Goal: Task Accomplishment & Management: Manage account settings

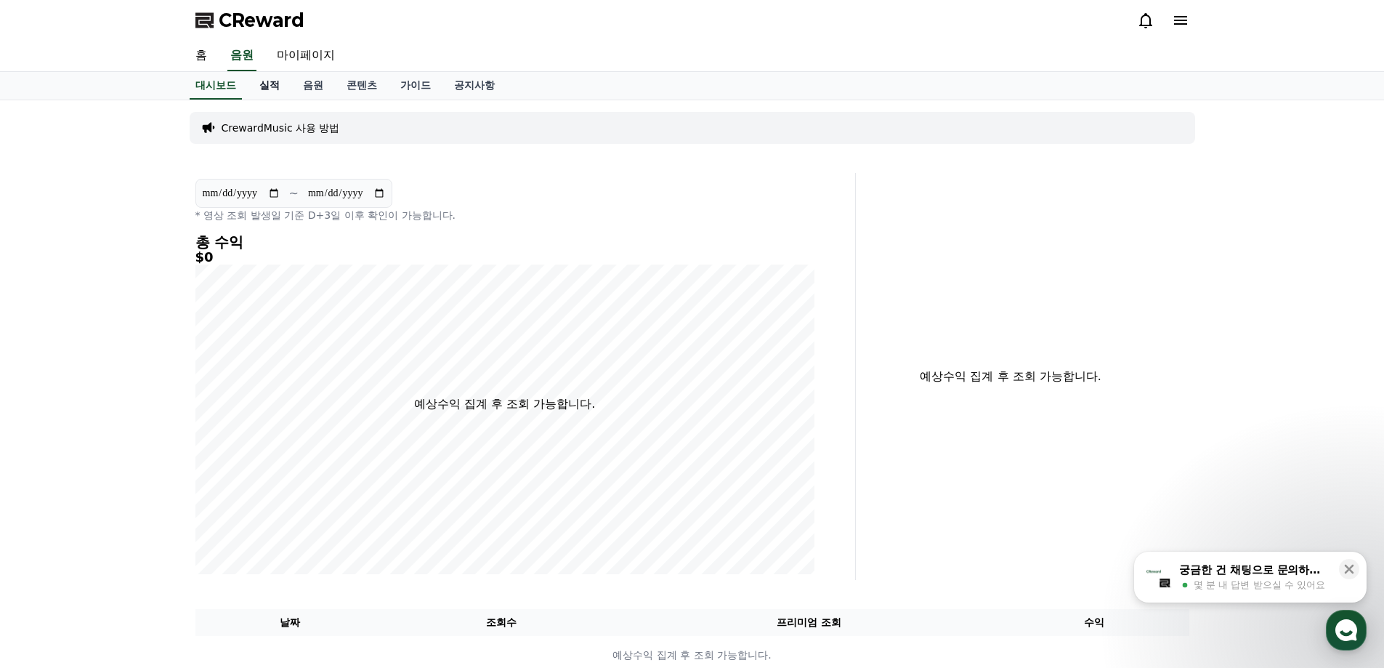
click at [264, 92] on link "실적" at bounding box center [270, 86] width 44 height 28
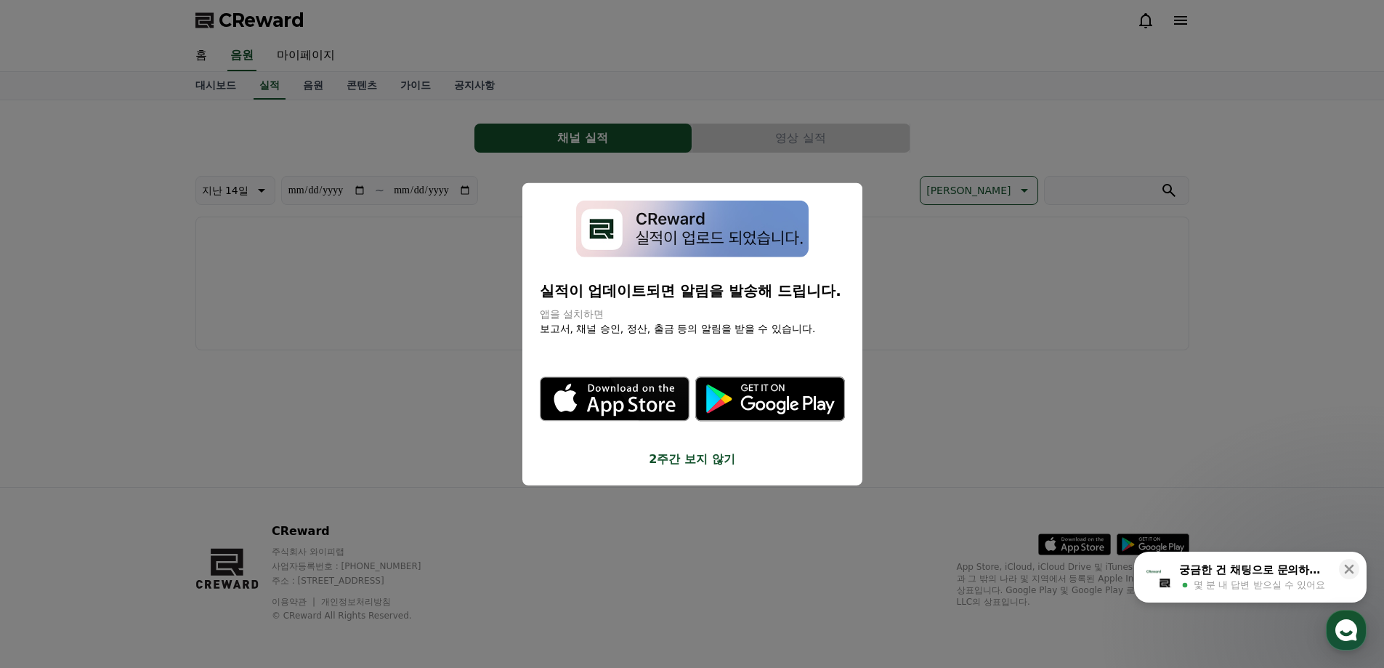
click at [416, 108] on button "close modal" at bounding box center [692, 334] width 1384 height 668
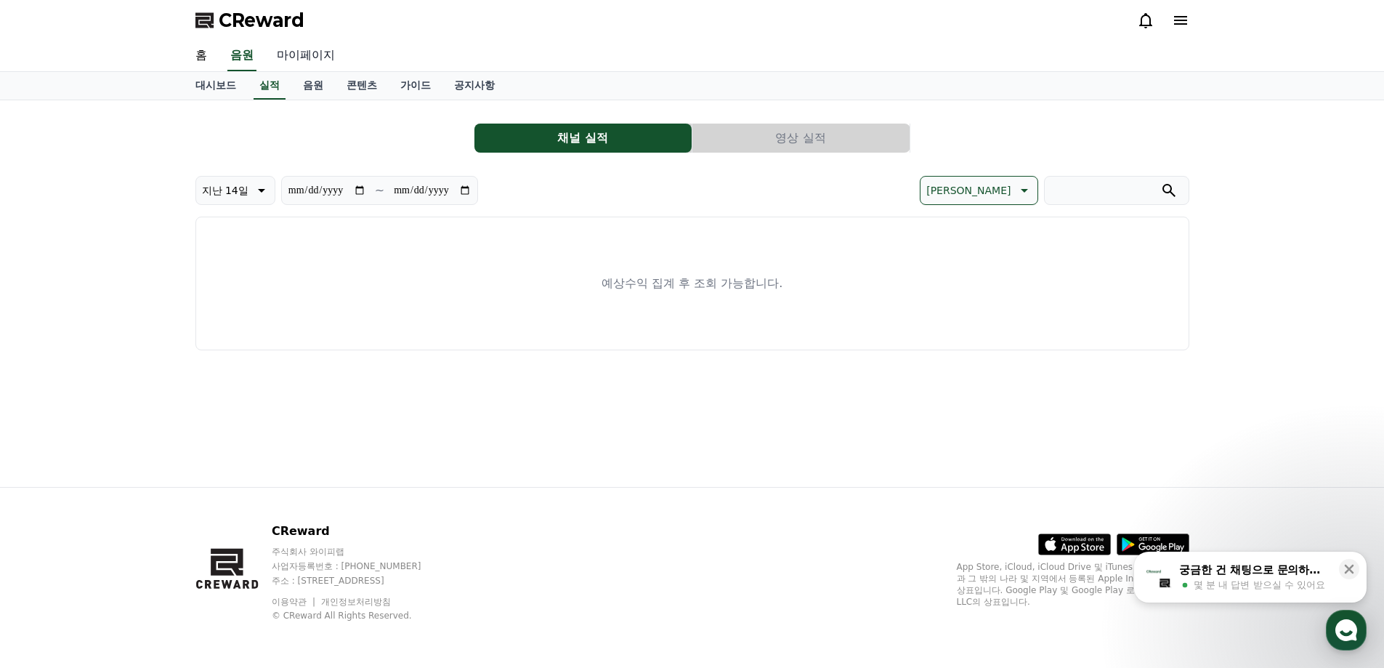
click at [307, 55] on link "마이페이지" at bounding box center [305, 56] width 81 height 31
select select "**********"
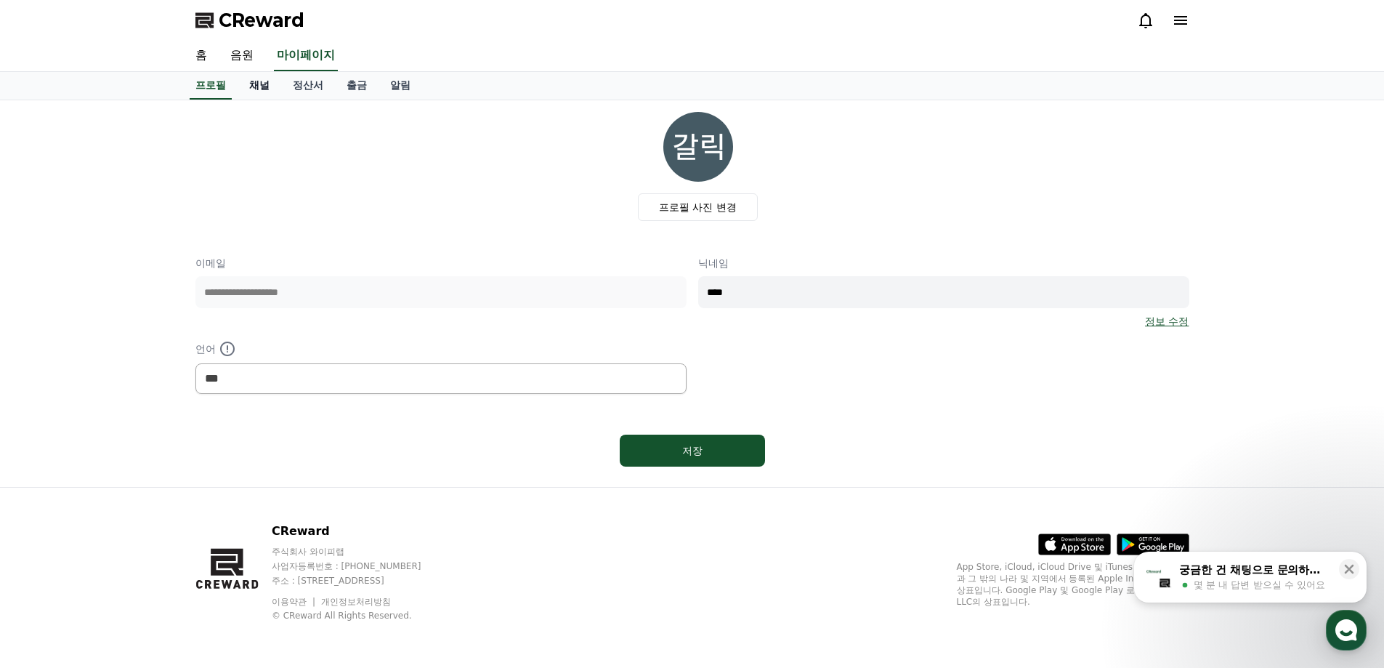
click at [260, 86] on link "채널" at bounding box center [260, 86] width 44 height 28
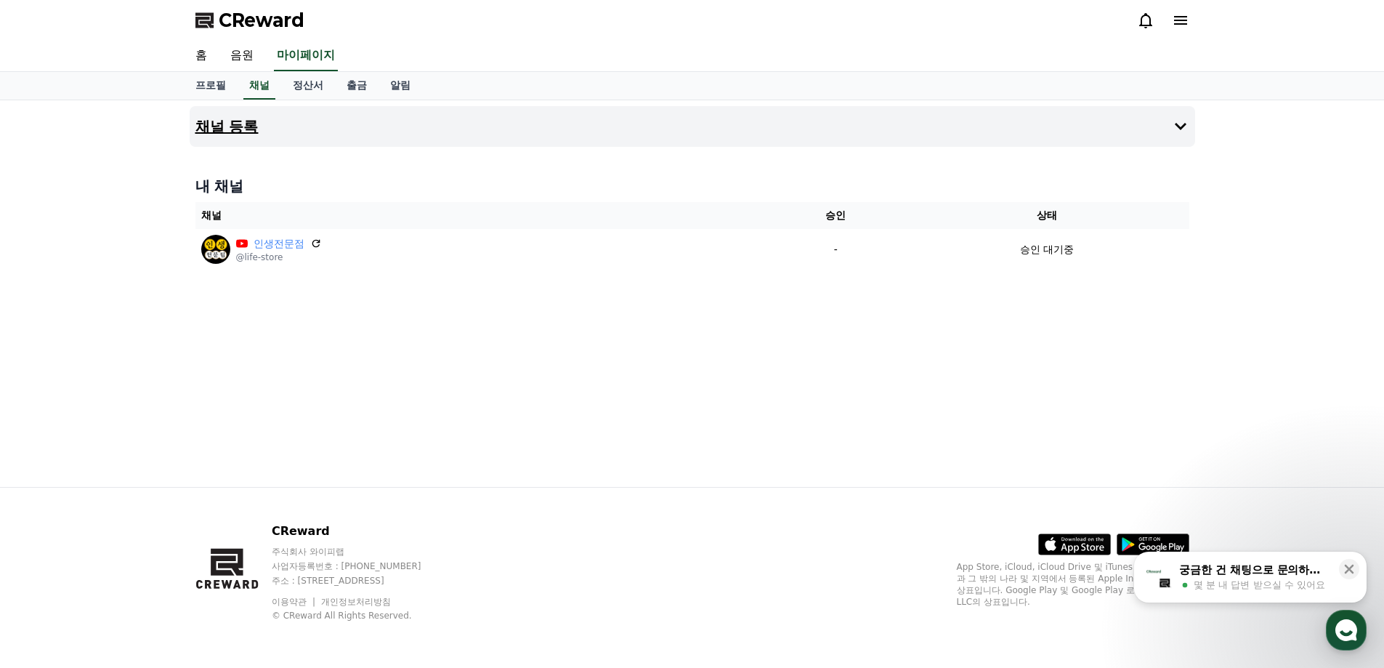
click at [1176, 123] on icon at bounding box center [1180, 126] width 17 height 17
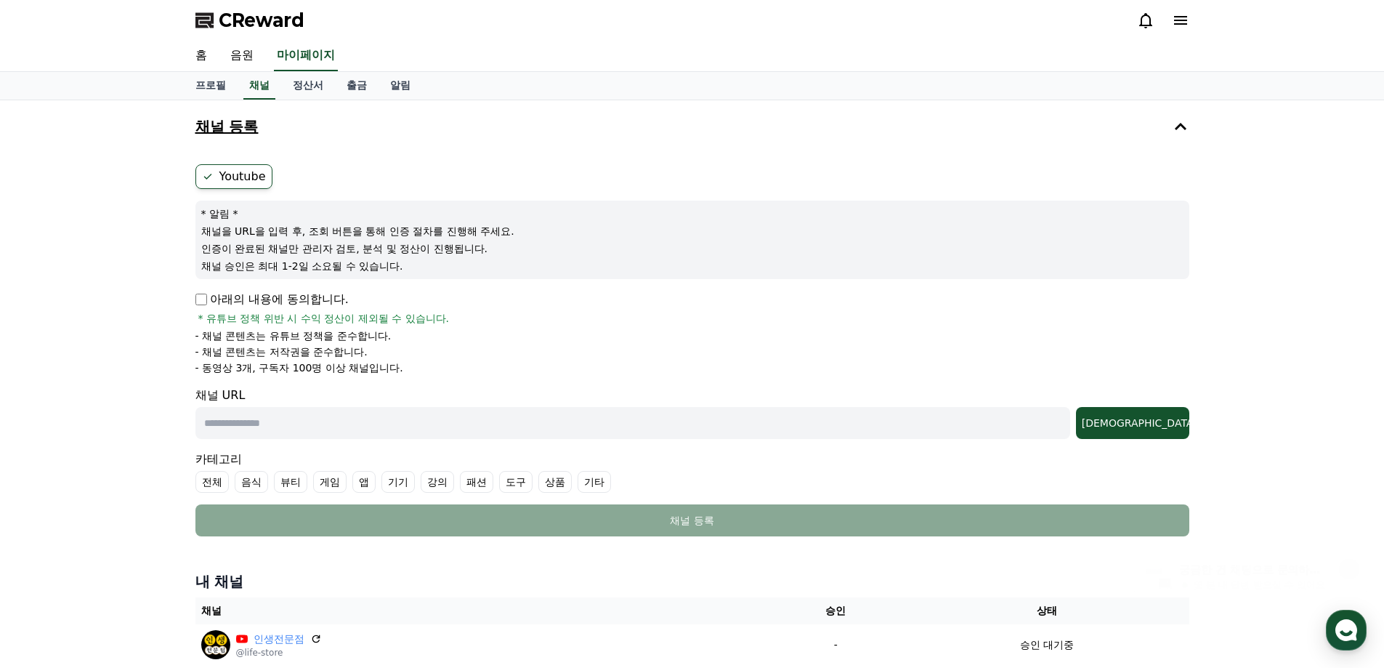
scroll to position [190, 0]
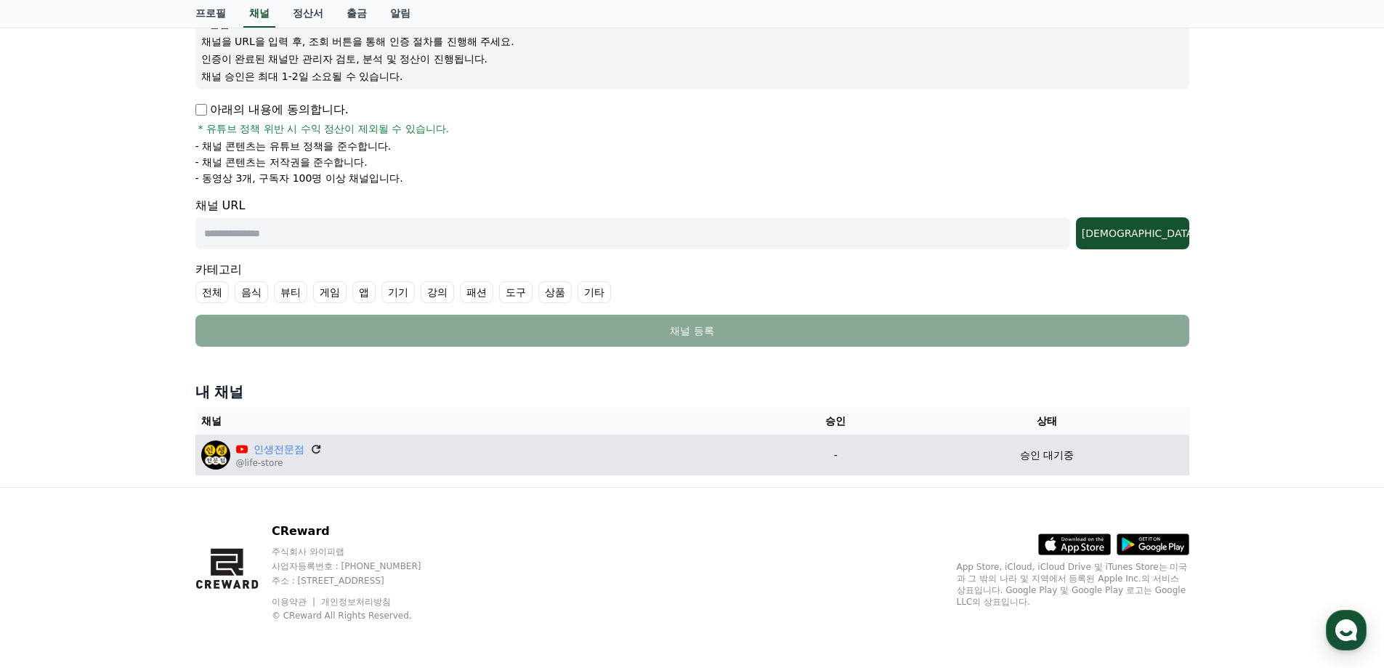
click at [311, 451] on icon at bounding box center [316, 449] width 13 height 13
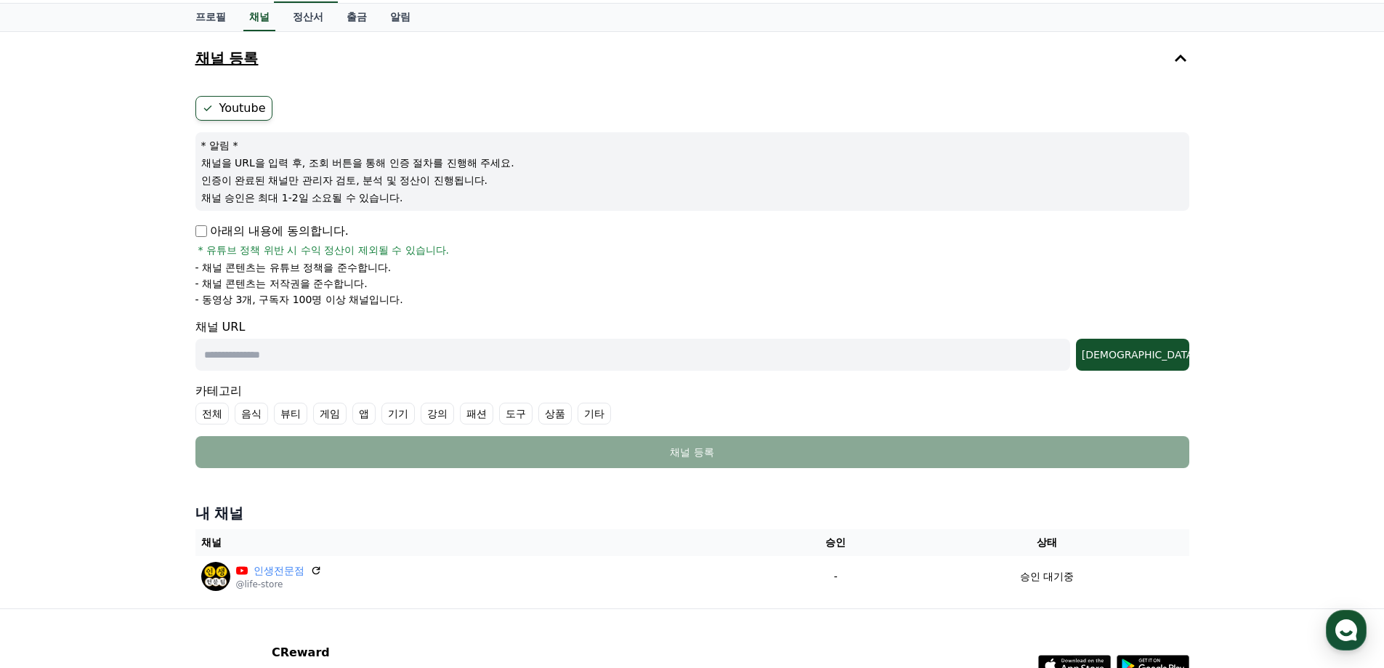
scroll to position [0, 0]
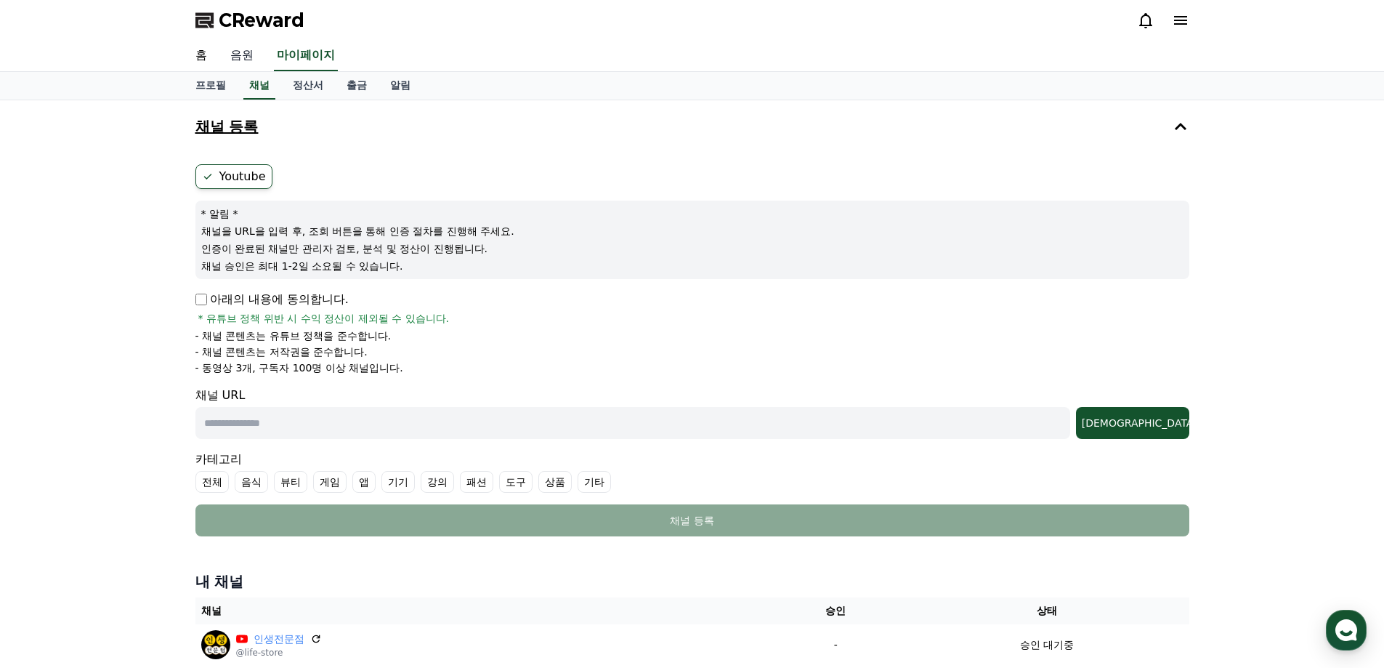
click at [257, 58] on link "음원" at bounding box center [242, 56] width 47 height 31
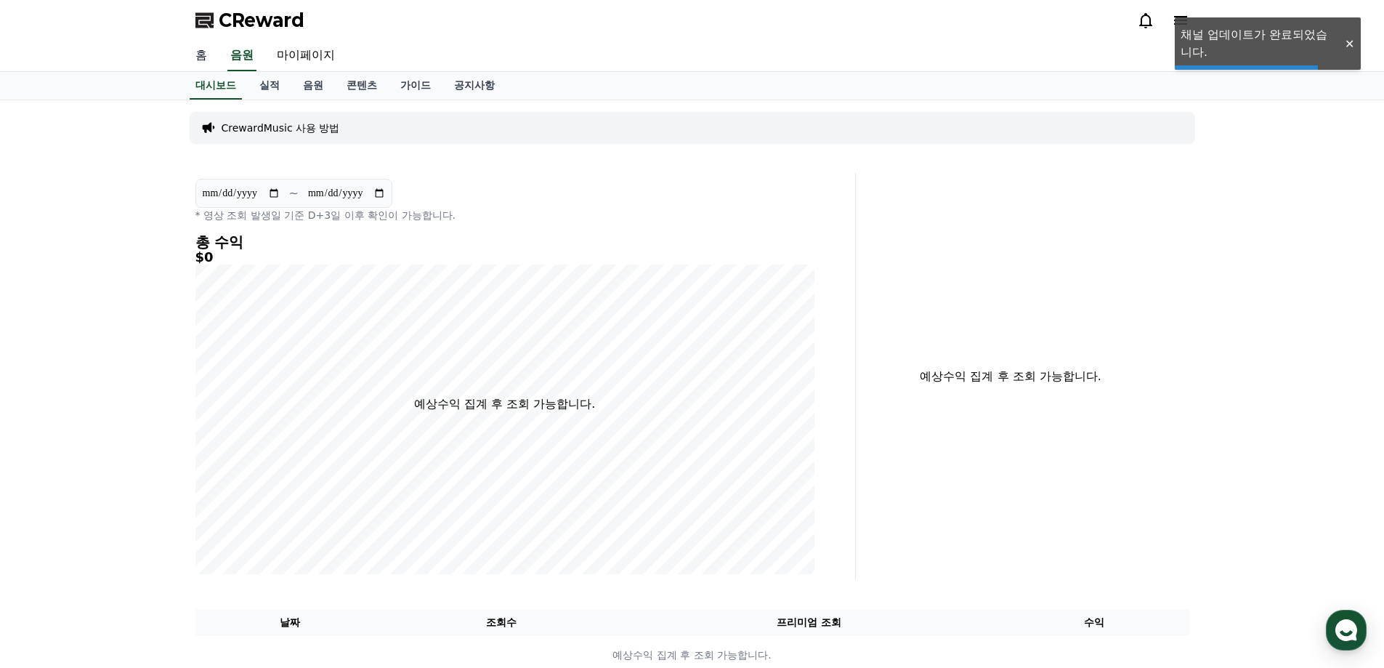
click at [207, 56] on link "홈" at bounding box center [201, 56] width 35 height 31
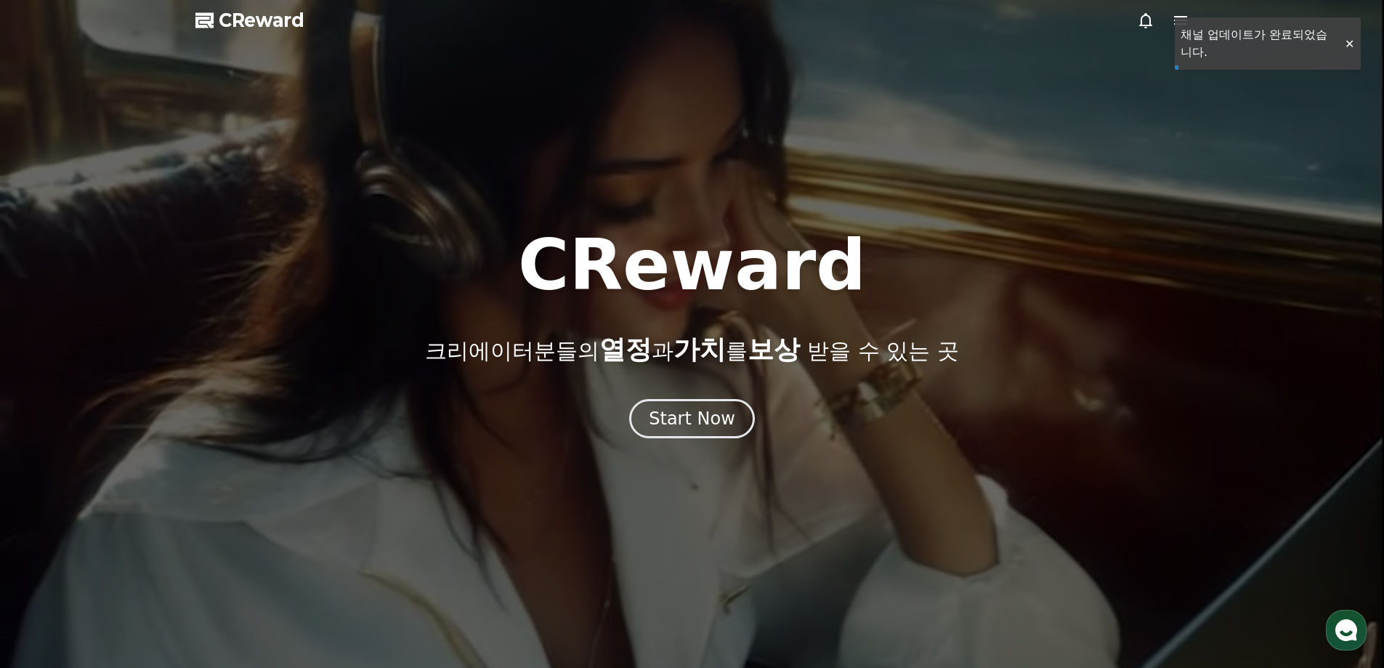
click at [1355, 42] on div at bounding box center [692, 334] width 1384 height 668
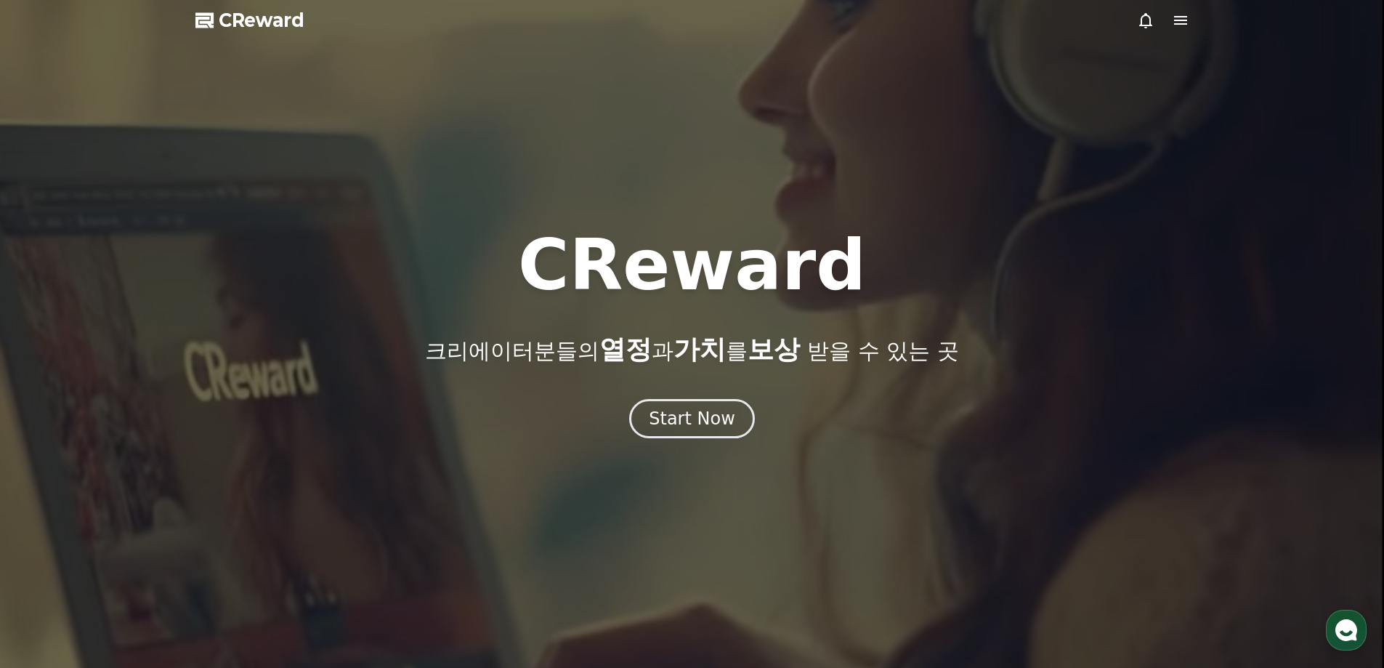
click at [1174, 24] on icon at bounding box center [1180, 20] width 13 height 9
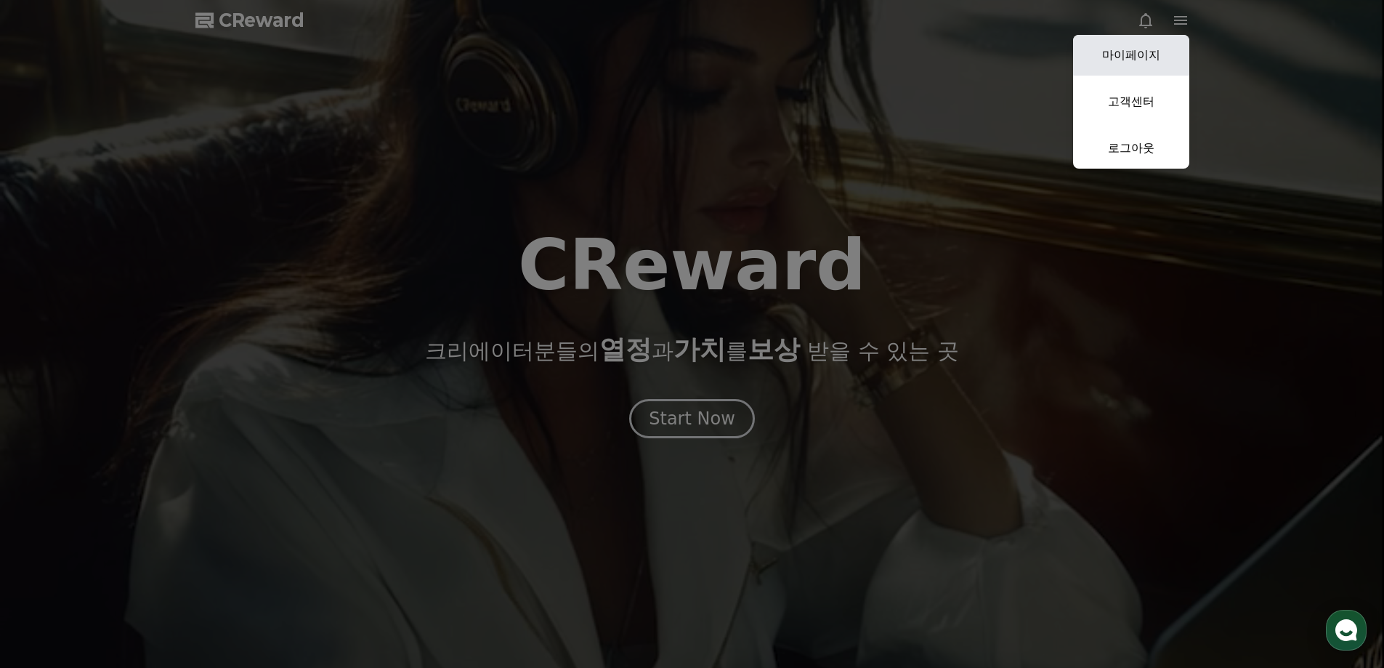
click at [1143, 58] on link "마이페이지" at bounding box center [1131, 55] width 116 height 41
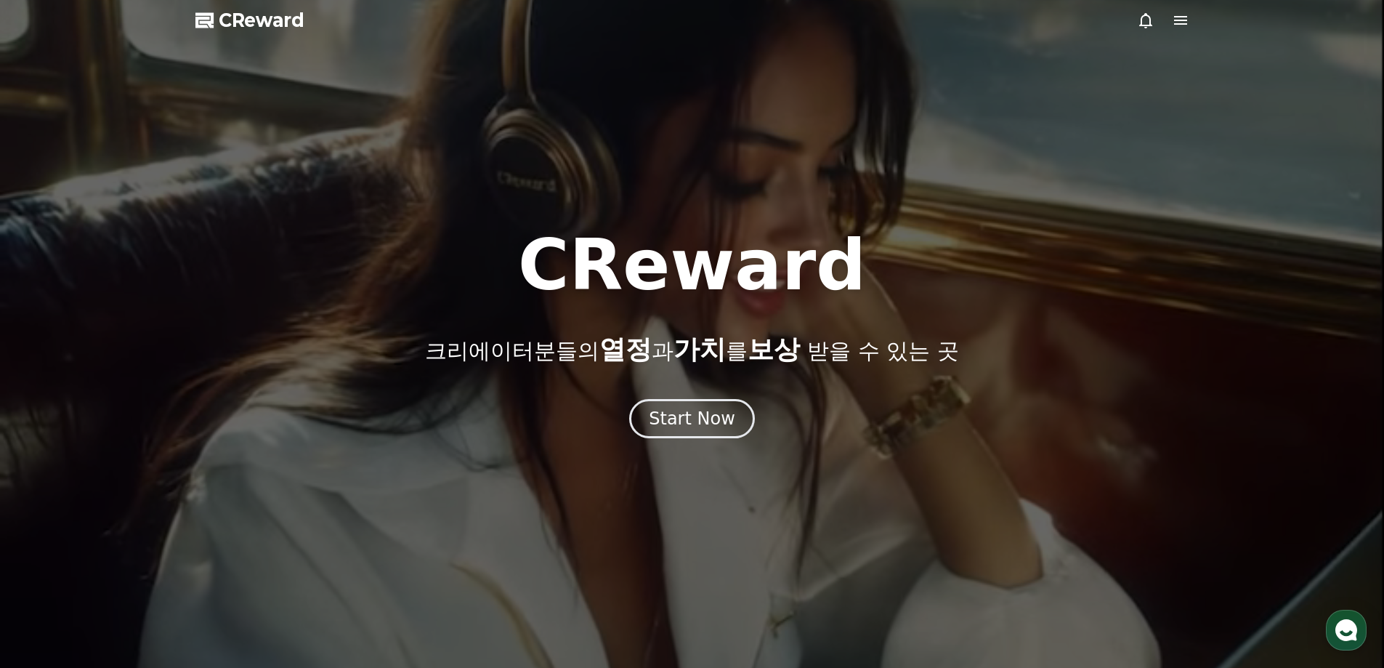
select select "**********"
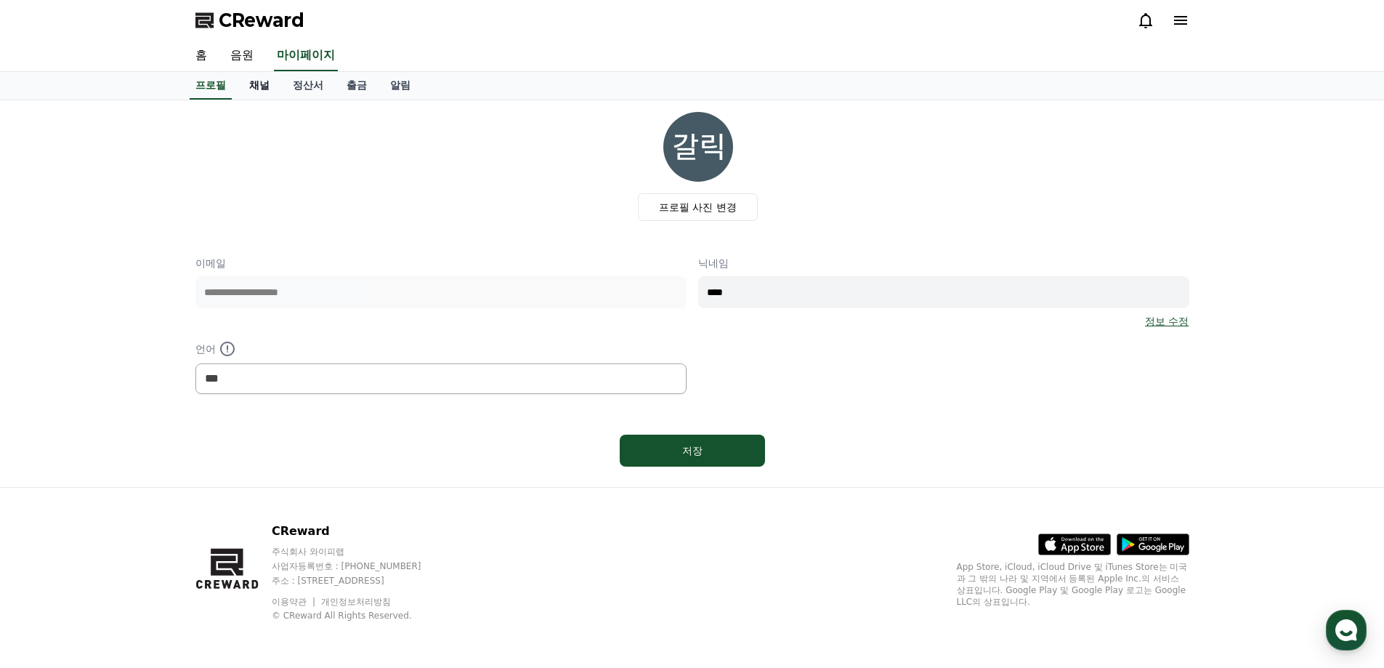
click at [257, 91] on link "채널" at bounding box center [260, 86] width 44 height 28
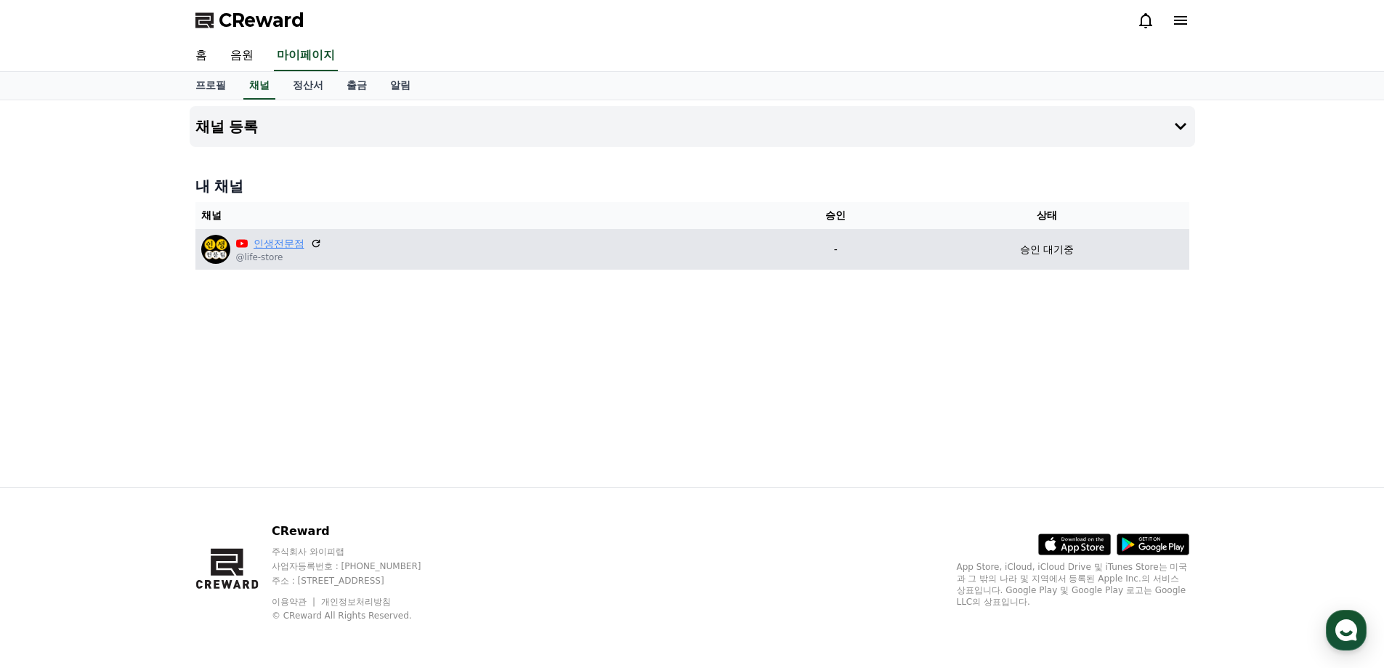
click at [275, 244] on link "인생전문점" at bounding box center [279, 243] width 51 height 15
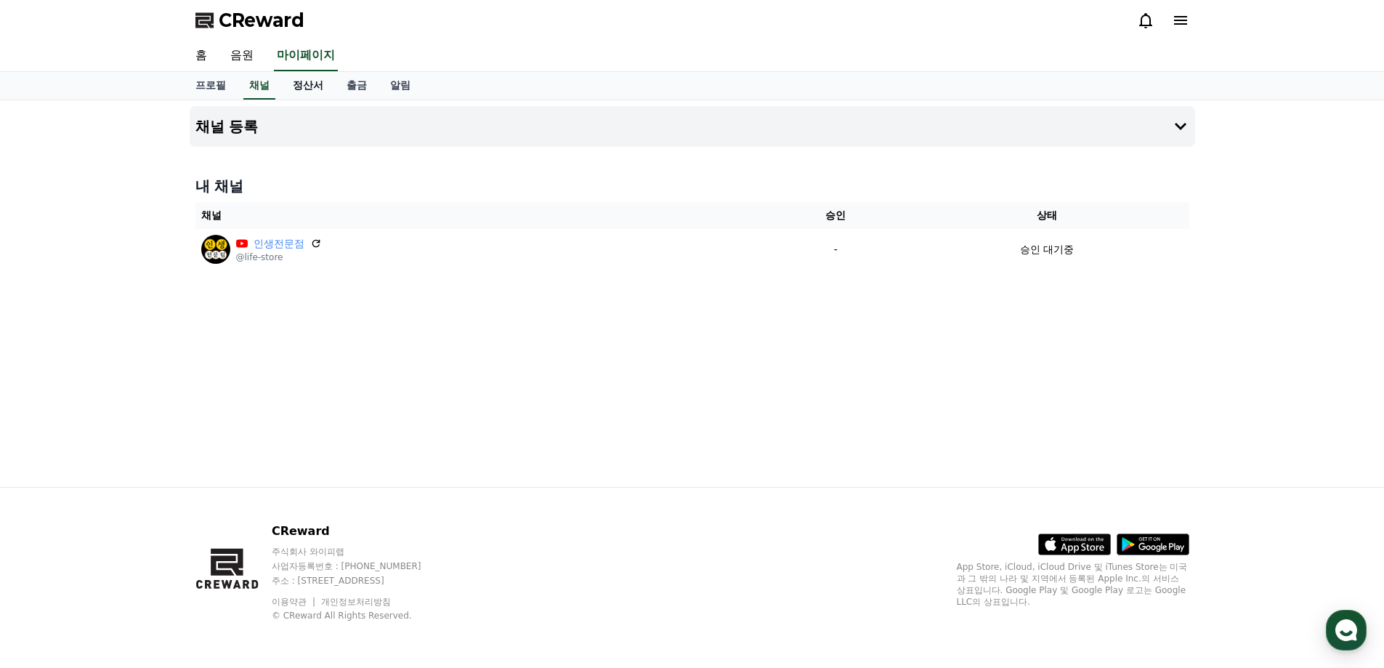
click at [295, 89] on link "정산서" at bounding box center [308, 86] width 54 height 28
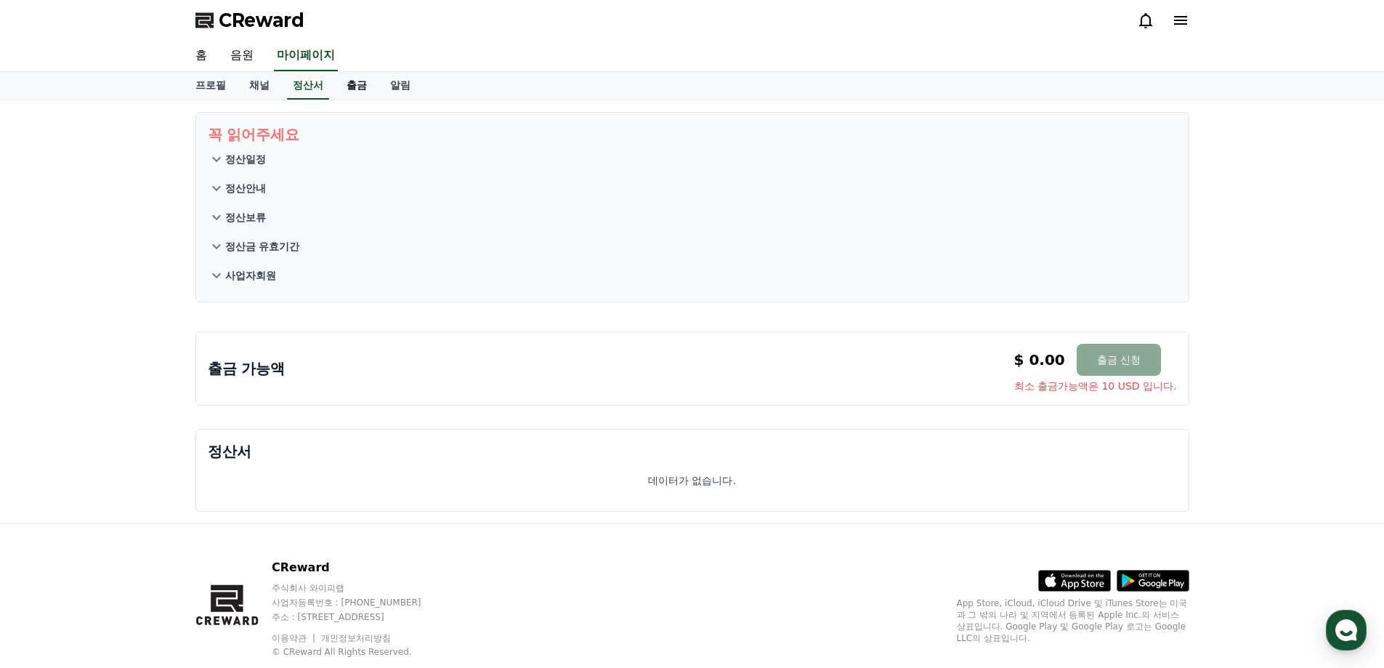
click at [360, 86] on link "출금" at bounding box center [357, 86] width 44 height 28
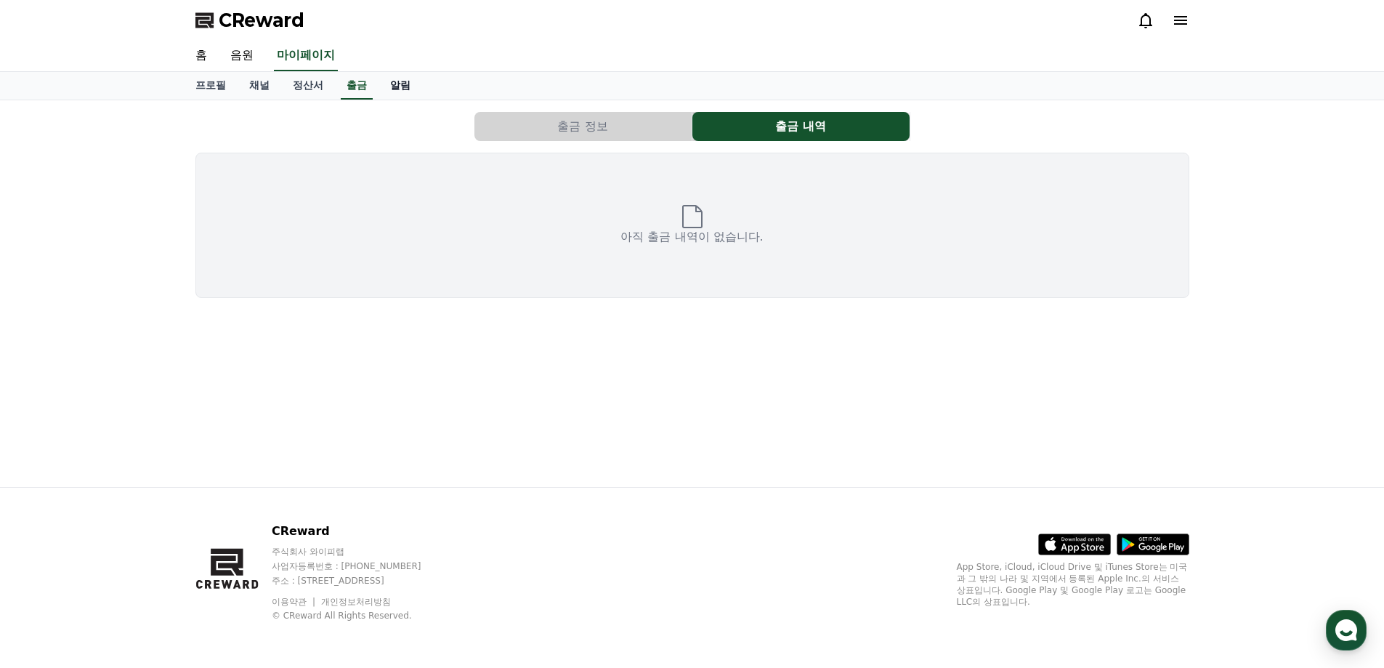
click at [407, 87] on link "알림" at bounding box center [401, 86] width 44 height 28
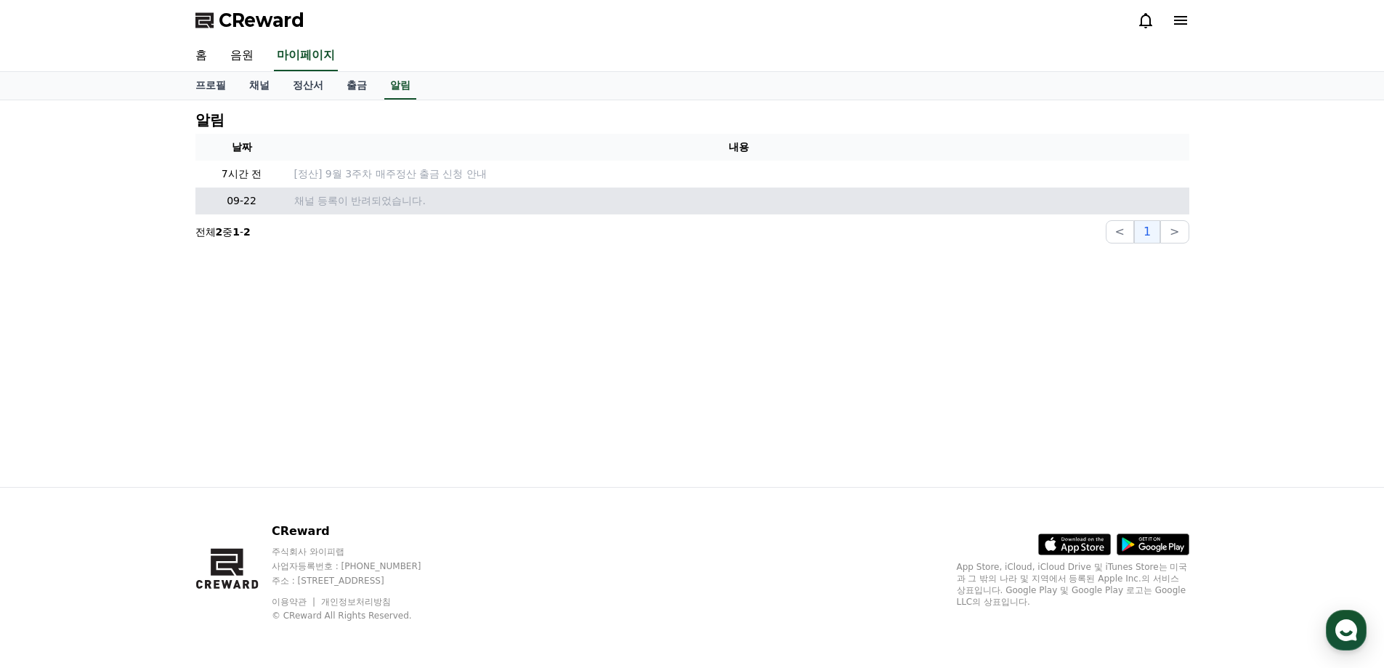
click at [361, 195] on p "채널 등록이 반려되었습니다." at bounding box center [738, 200] width 889 height 15
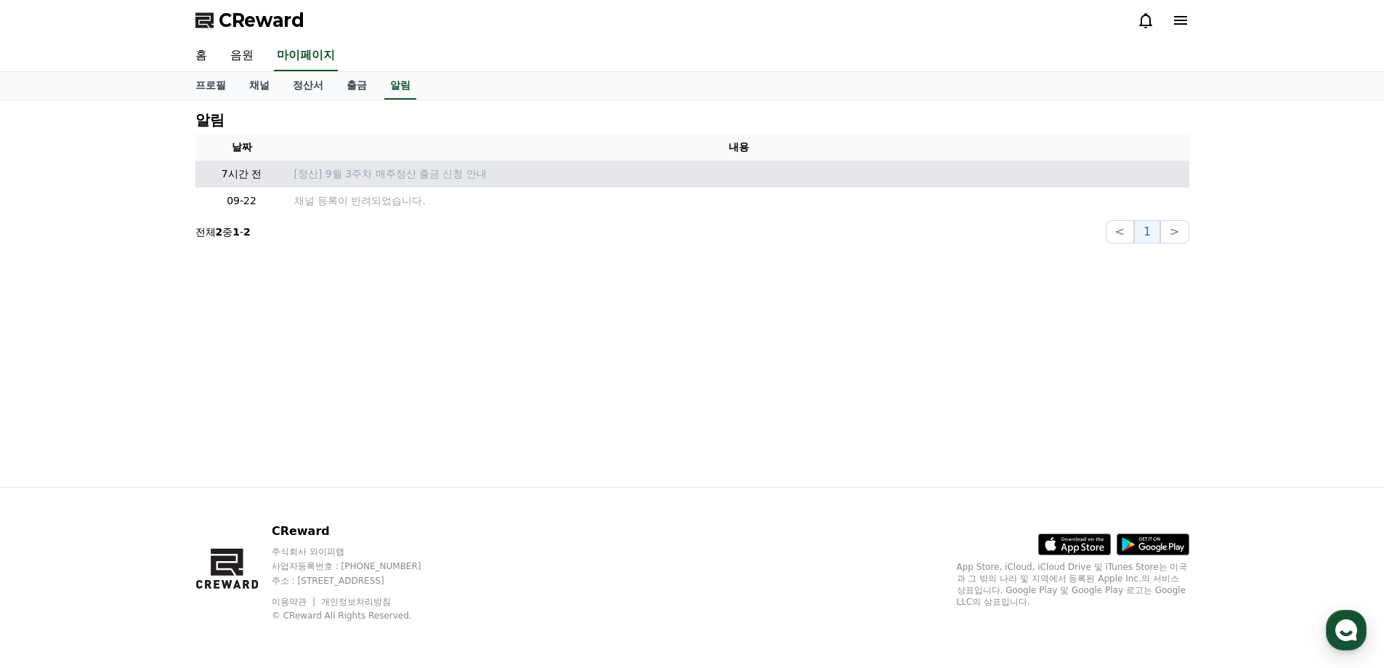
click at [368, 182] on td "[정산] 9월 3주차 매주정산 출금 신청 안내" at bounding box center [739, 174] width 901 height 27
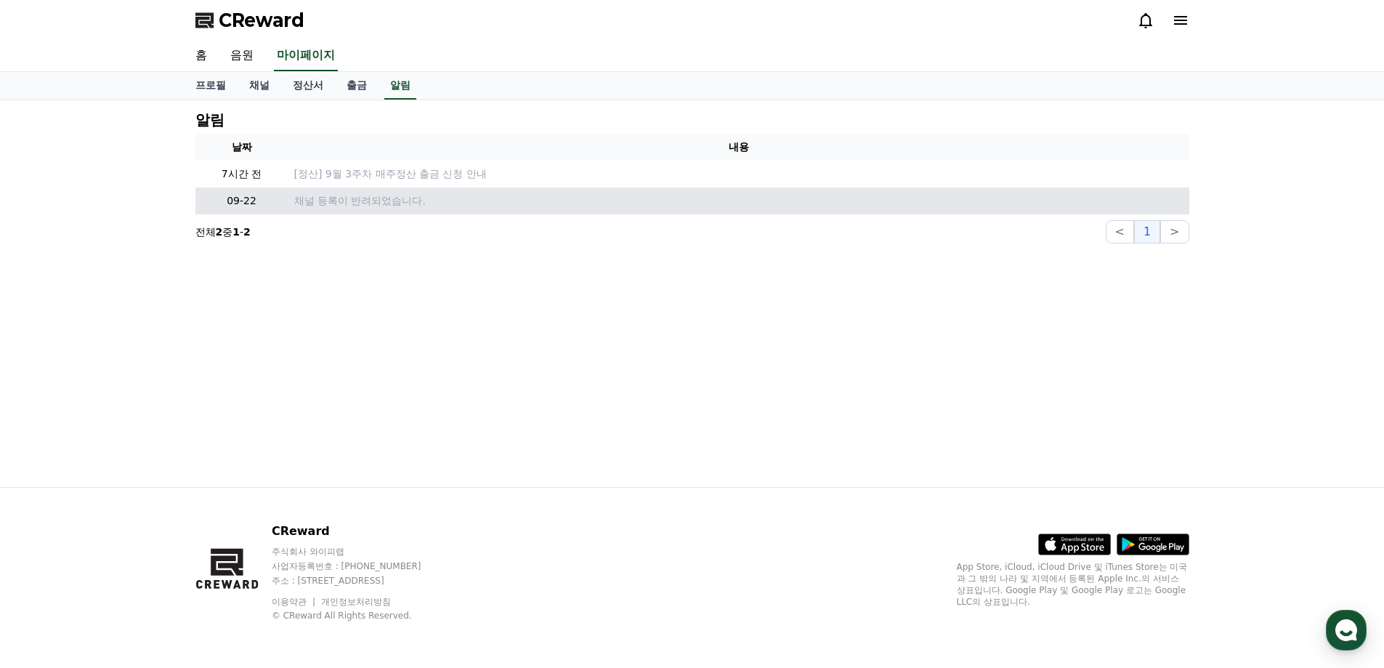
click at [368, 203] on p "채널 등록이 반려되었습니다." at bounding box center [738, 200] width 889 height 15
click at [243, 200] on p "09-22" at bounding box center [241, 200] width 81 height 15
drag, startPoint x: 393, startPoint y: 206, endPoint x: 435, endPoint y: 206, distance: 41.4
click at [435, 206] on tr "09-22 채널 등록이 반려되었습니다." at bounding box center [692, 200] width 994 height 27
click at [435, 206] on p "채널 등록이 반려되었습니다." at bounding box center [738, 200] width 889 height 15
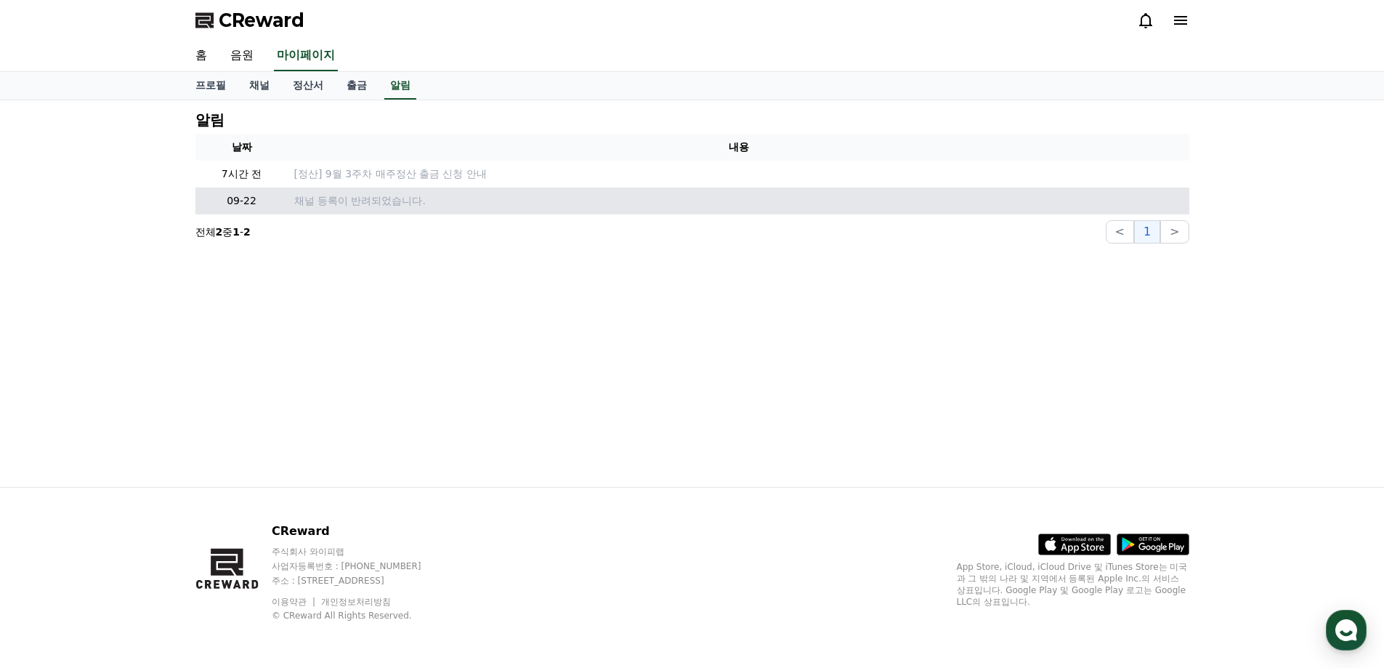
click at [435, 206] on p "채널 등록이 반려되었습니다." at bounding box center [738, 200] width 889 height 15
click at [303, 209] on td "채널 등록이 반려되었습니다." at bounding box center [739, 200] width 901 height 27
click at [236, 203] on p "09-22" at bounding box center [241, 200] width 81 height 15
drag, startPoint x: 236, startPoint y: 203, endPoint x: 284, endPoint y: 206, distance: 48.1
click at [284, 206] on td "09-22" at bounding box center [241, 200] width 93 height 27
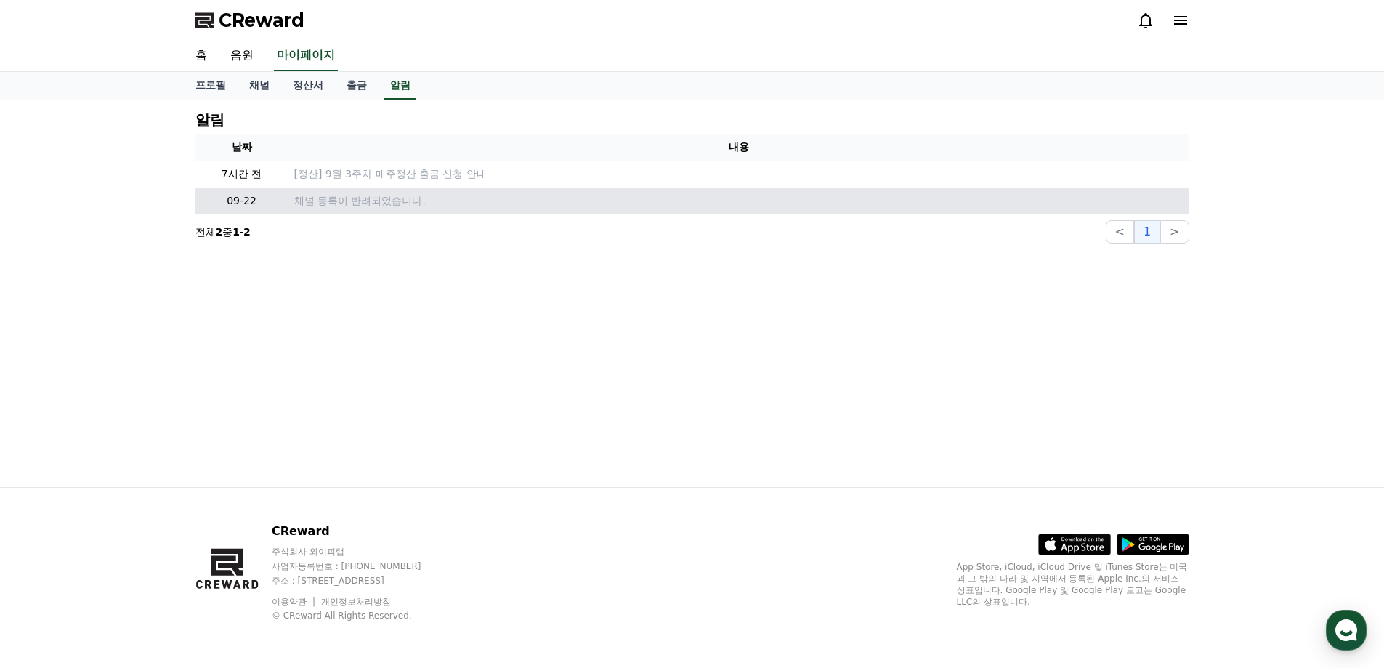
click at [284, 206] on td "09-22" at bounding box center [241, 200] width 93 height 27
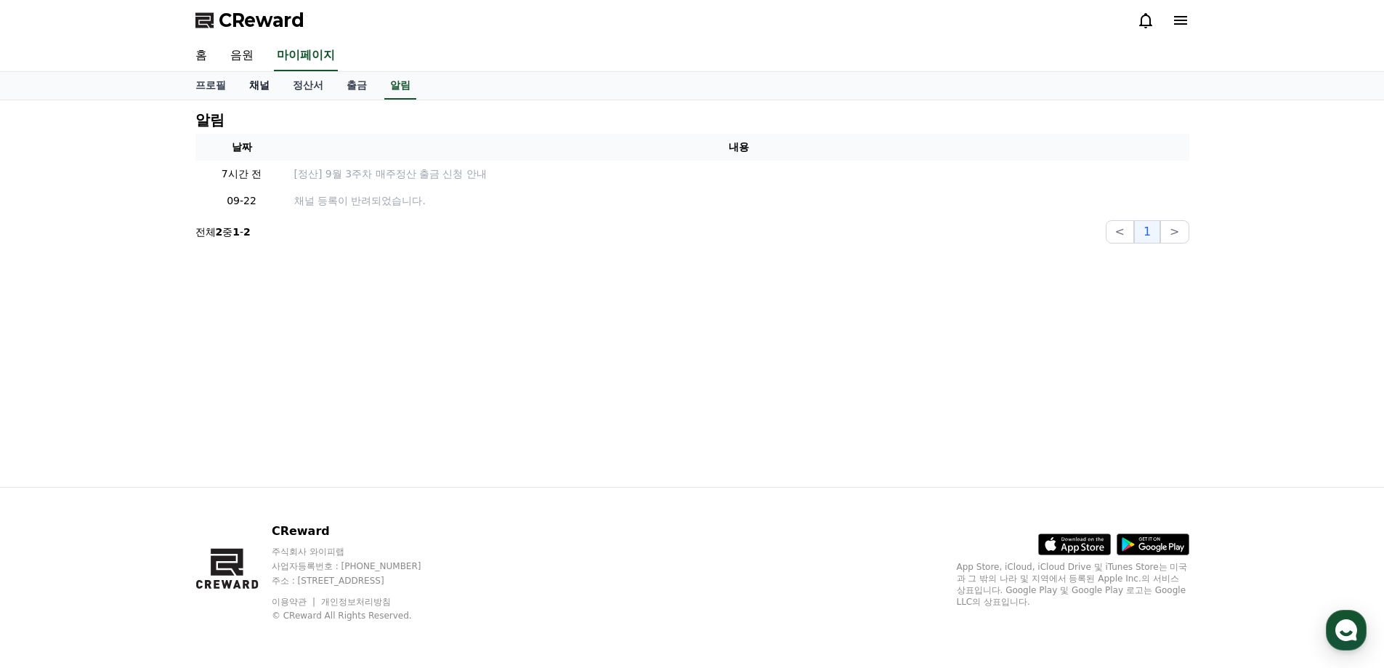
click at [251, 89] on link "채널" at bounding box center [260, 86] width 44 height 28
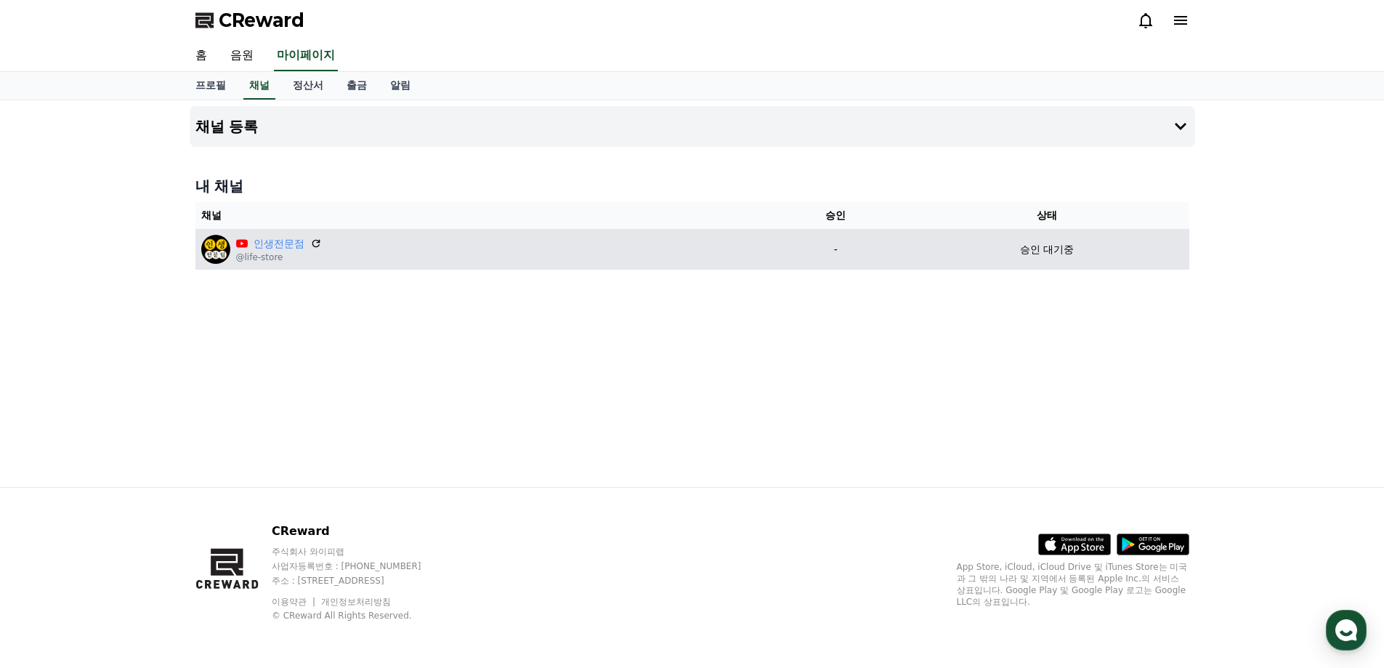
click at [212, 244] on img at bounding box center [215, 249] width 29 height 29
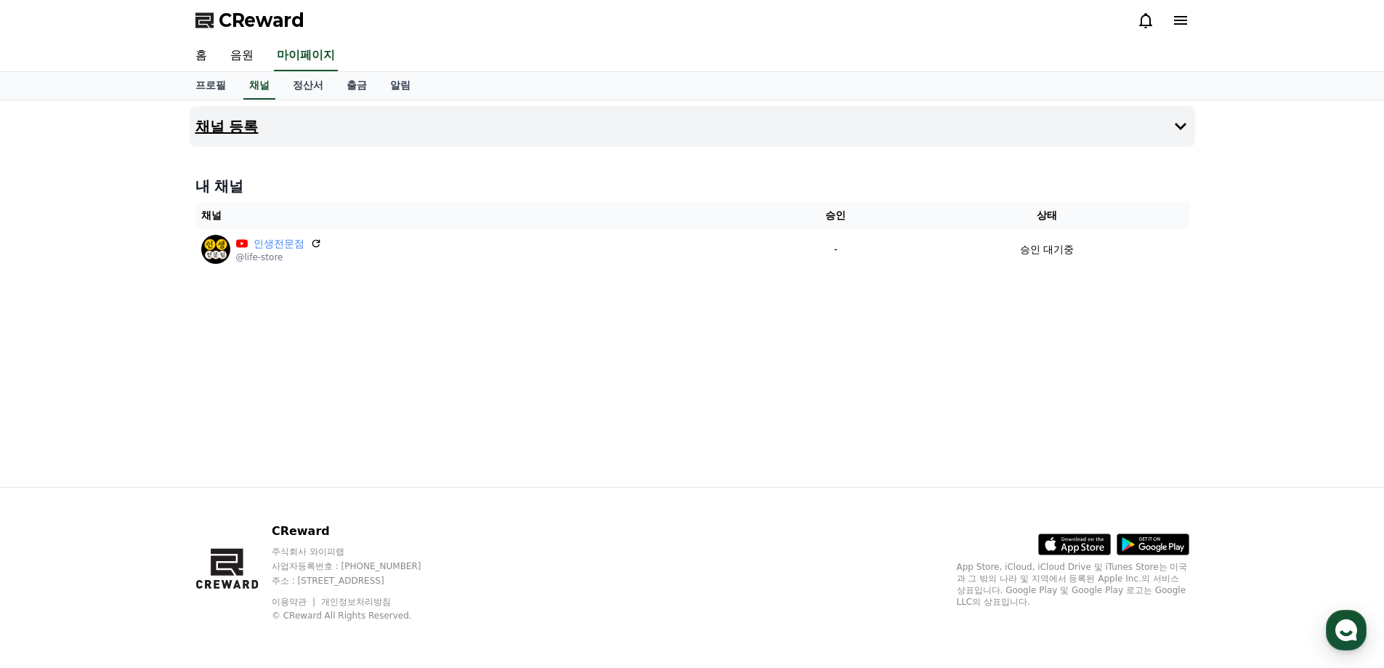
click at [1169, 130] on button "채널 등록" at bounding box center [693, 126] width 1006 height 41
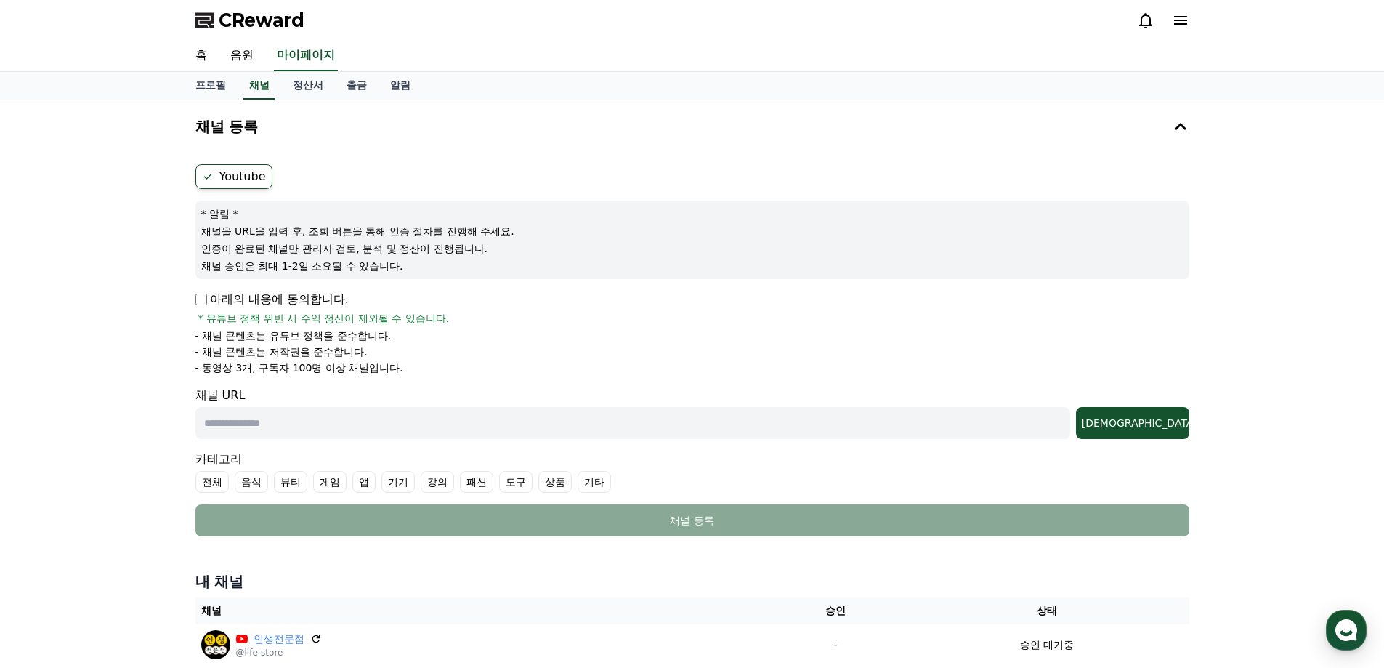
click at [243, 178] on label "Youtube" at bounding box center [233, 176] width 77 height 25
click at [208, 294] on p "아래의 내용에 동의합니다." at bounding box center [271, 299] width 153 height 17
click at [263, 239] on div "* 알림 * 채널을 URL을 입력 후, 조회 버튼을 통해 인증 절차를 진행해 주세요. 인증이 완료된 채널만 관리자 검토, 분석 및 정산이 진행…" at bounding box center [692, 240] width 994 height 78
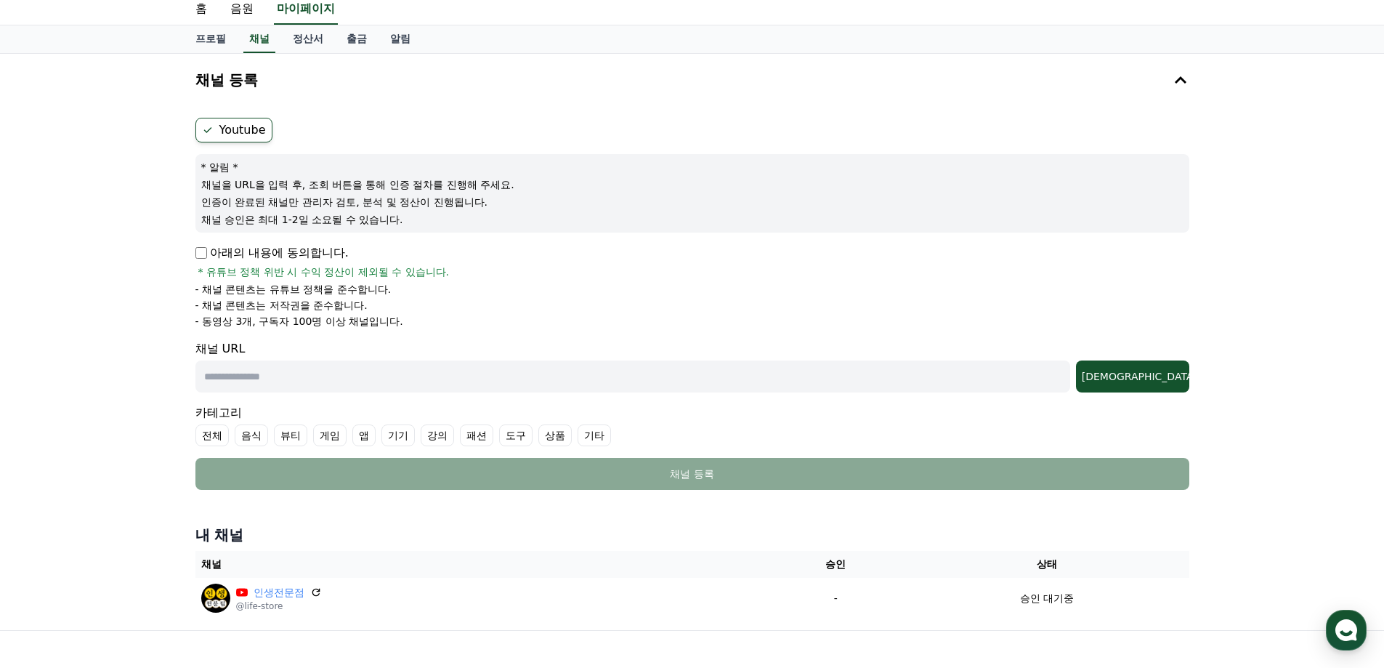
scroll to position [190, 0]
